Goal: Task Accomplishment & Management: Manage account settings

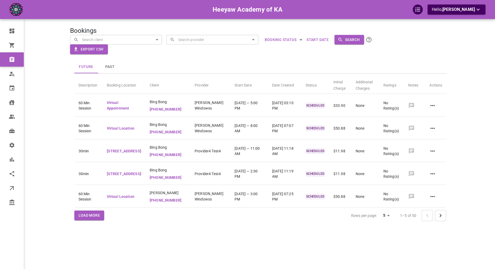
click at [153, 69] on div "Future Past" at bounding box center [260, 66] width 372 height 13
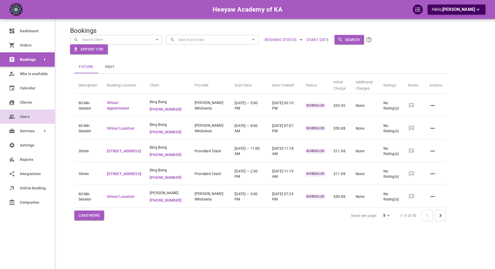
click at [35, 117] on span "Users" at bounding box center [33, 117] width 27 height 6
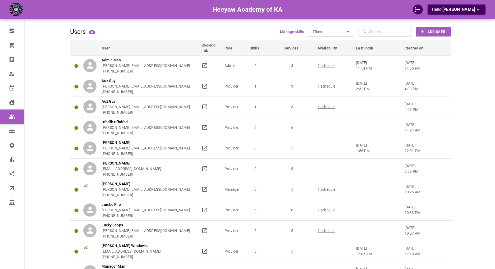
click at [172, 36] on div "Users Manage skills Filters ​ ​ ​ ​ Add User" at bounding box center [260, 32] width 380 height 10
click at [182, 35] on div "Users Manage skills Filters ​ ​ ​ ​ Add User" at bounding box center [260, 32] width 380 height 10
drag, startPoint x: 175, startPoint y: 38, endPoint x: 188, endPoint y: 43, distance: 14.6
drag, startPoint x: 200, startPoint y: 45, endPoint x: 421, endPoint y: 50, distance: 221.2
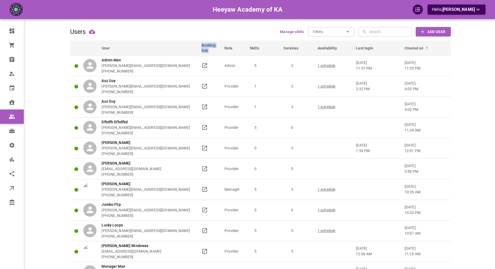
click at [417, 50] on tr "User Booking link Role Skills Services Availability Last login Created on" at bounding box center [260, 47] width 380 height 15
click at [166, 34] on div "Users Manage skills Filters ​ ​ ​ ​ Add User" at bounding box center [260, 32] width 380 height 10
click at [446, 7] on p "Hello, Omar Tahir" at bounding box center [455, 9] width 49 height 7
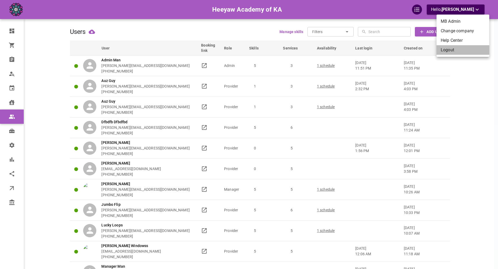
click at [446, 52] on li "Logout" at bounding box center [463, 50] width 53 height 10
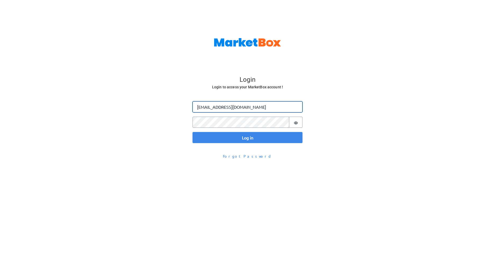
click at [207, 106] on input "[EMAIL_ADDRESS][DOMAIN_NAME]" at bounding box center [247, 106] width 110 height 11
type input "[PERSON_NAME][EMAIL_ADDRESS][DOMAIN_NAME]"
click at [192, 132] on button "Log in" at bounding box center [247, 137] width 110 height 11
